Goal: Information Seeking & Learning: Learn about a topic

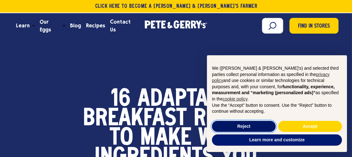
click at [243, 125] on button "Reject" at bounding box center [244, 126] width 64 height 11
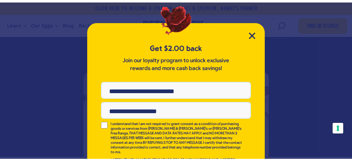
scroll to position [16, 0]
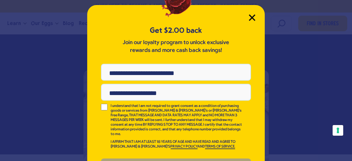
click at [249, 19] on icon "Close Modal" at bounding box center [252, 18] width 6 height 6
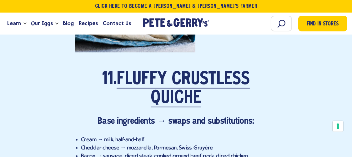
scroll to position [3685, 0]
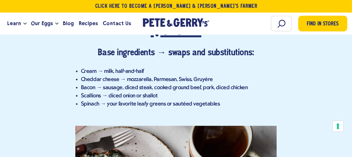
click at [245, 39] on link "Fluffy Crustless Quiche" at bounding box center [183, 21] width 133 height 36
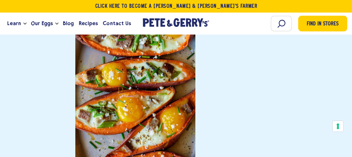
scroll to position [4593, 0]
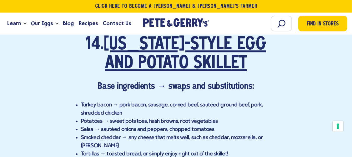
click at [155, 72] on link "[US_STATE]-Style Egg and Potato Skillet" at bounding box center [185, 54] width 163 height 36
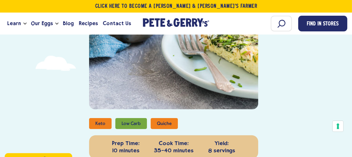
scroll to position [253, 0]
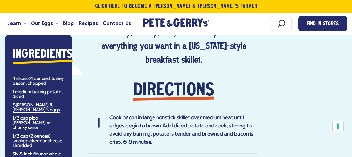
scroll to position [398, 0]
